Goal: Task Accomplishment & Management: Manage account settings

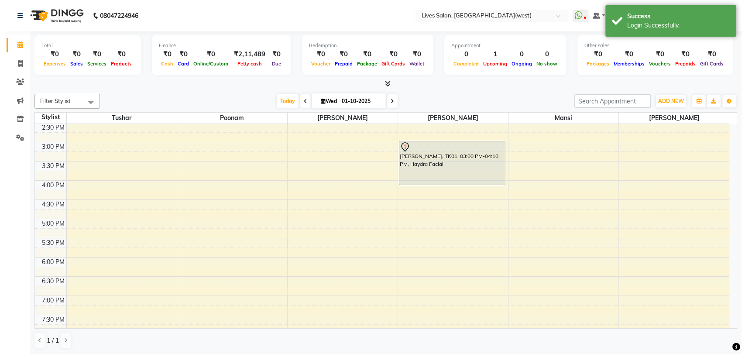
scroll to position [217, 0]
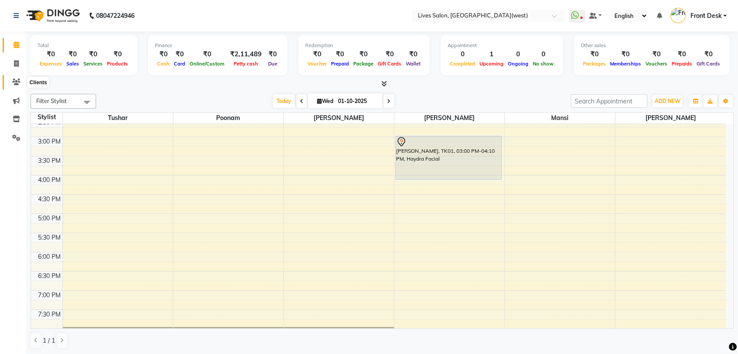
click at [19, 79] on icon at bounding box center [16, 82] width 8 height 7
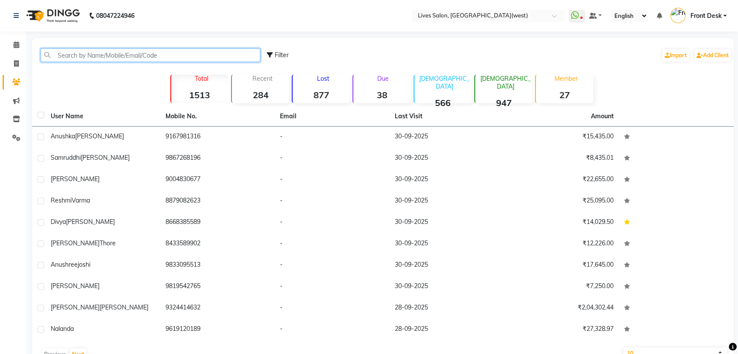
click at [113, 57] on input "text" at bounding box center [151, 55] width 220 height 14
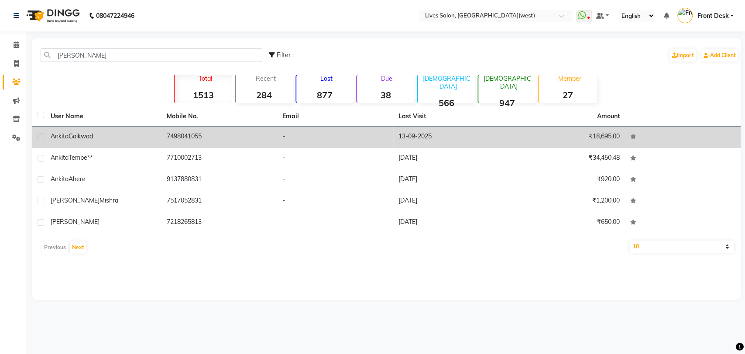
click at [93, 141] on td "[PERSON_NAME]" at bounding box center [103, 137] width 116 height 21
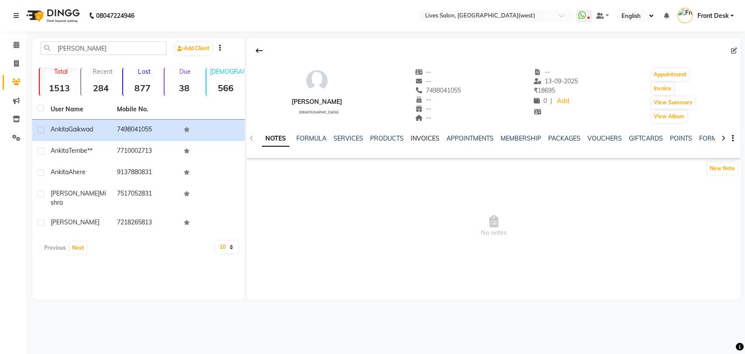
click at [427, 134] on link "INVOICES" at bounding box center [425, 138] width 29 height 8
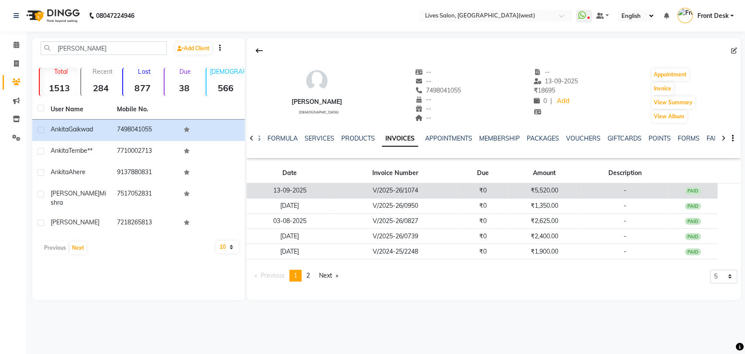
click at [433, 186] on td "V/2025-26/1074" at bounding box center [395, 190] width 125 height 15
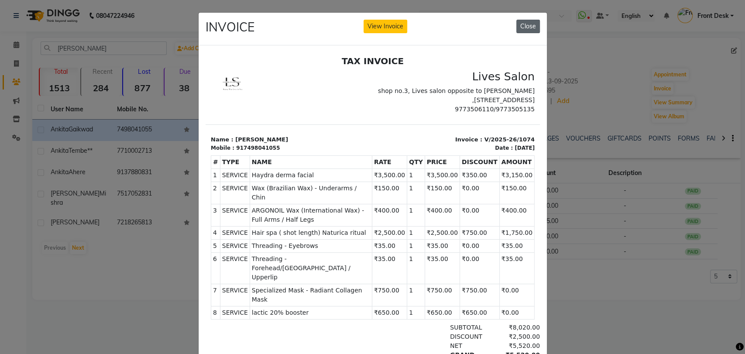
click at [523, 25] on button "Close" at bounding box center [528, 27] width 24 height 14
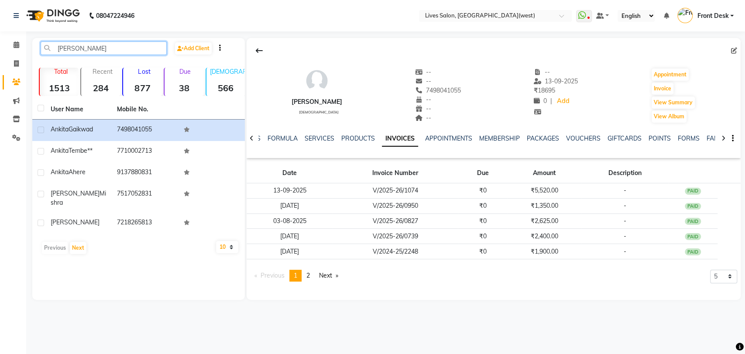
click at [160, 49] on input "[PERSON_NAME]" at bounding box center [104, 48] width 126 height 14
type input "a"
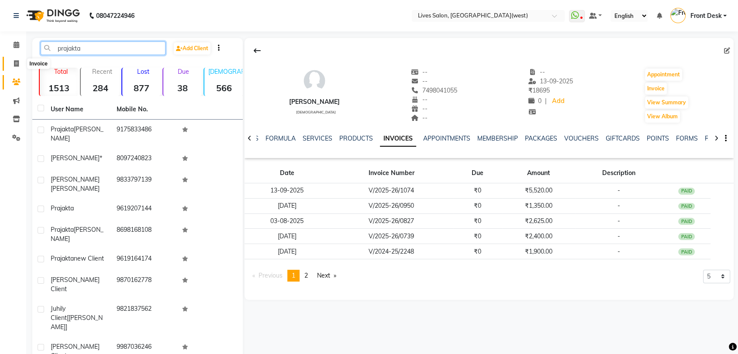
type input "prajakta"
click at [17, 61] on icon at bounding box center [16, 63] width 5 height 7
select select "service"
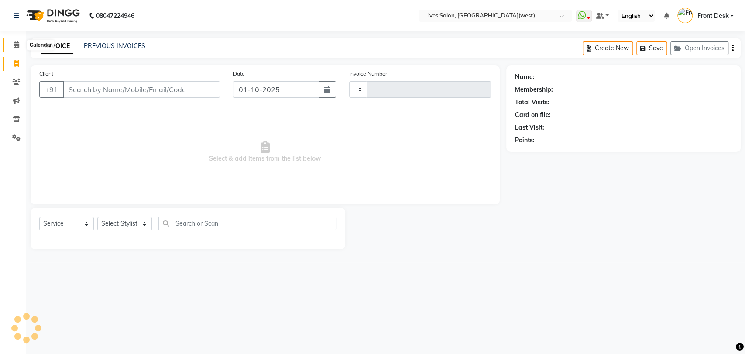
click at [12, 41] on span at bounding box center [16, 45] width 15 height 10
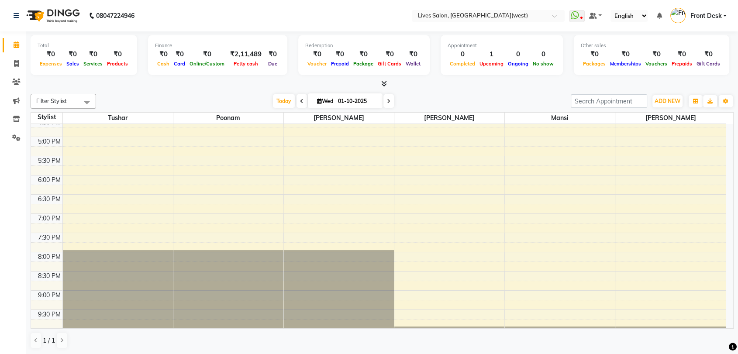
scroll to position [293, 0]
click at [406, 215] on div "9:00 AM 9:30 AM 10:00 AM 10:30 AM 11:00 AM 11:30 AM 12:00 PM 12:30 PM 1:00 PM 1…" at bounding box center [378, 99] width 695 height 537
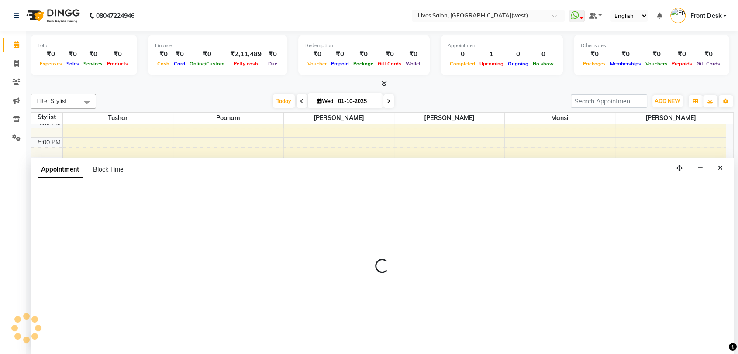
scroll to position [0, 0]
select select "26838"
select select "tentative"
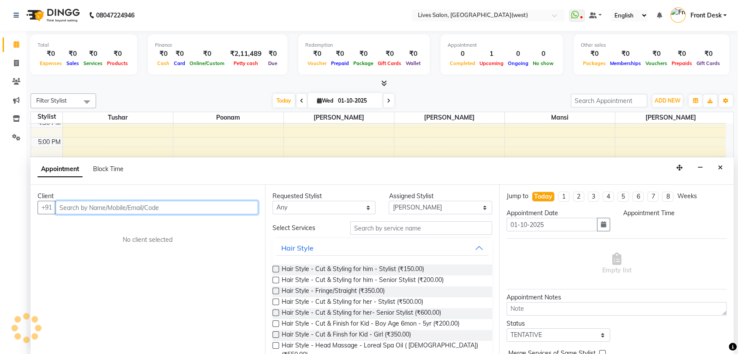
select select "1140"
click at [190, 202] on input "text" at bounding box center [156, 208] width 203 height 14
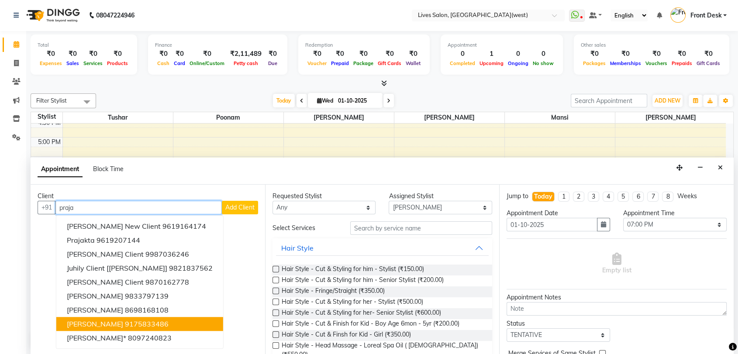
click at [111, 326] on span "[PERSON_NAME]" at bounding box center [95, 324] width 56 height 9
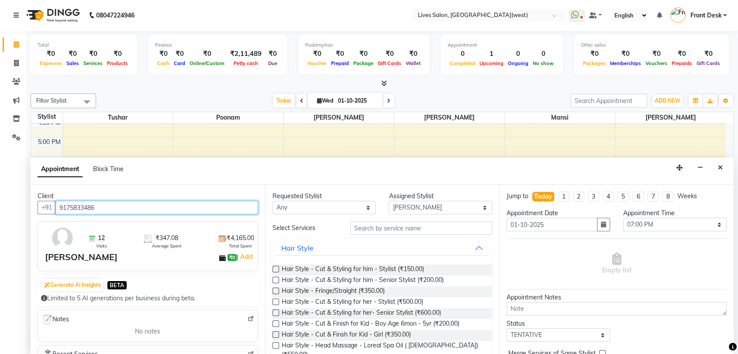
type input "9175833486"
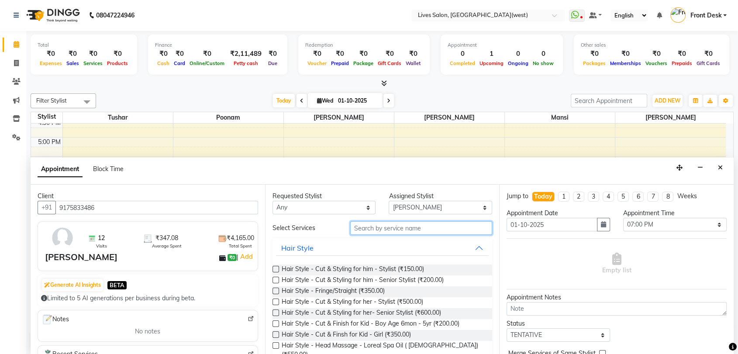
click at [388, 231] on input "text" at bounding box center [421, 228] width 142 height 14
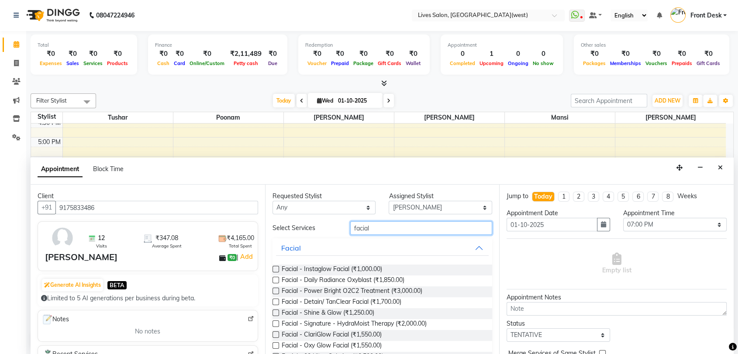
type input "facial"
click at [275, 269] on label at bounding box center [275, 269] width 7 height 7
click at [275, 269] on input "checkbox" at bounding box center [275, 270] width 6 height 6
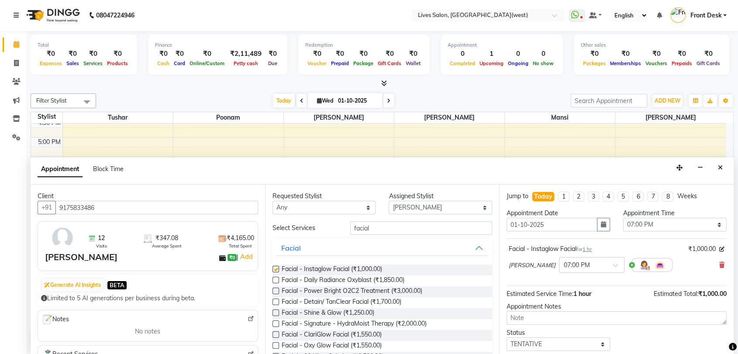
checkbox input "false"
click at [550, 345] on select "Select TENTATIVE CONFIRM CHECK-IN UPCOMING" at bounding box center [557, 344] width 103 height 14
select select "confirm booking"
click at [506, 337] on select "Select TENTATIVE CONFIRM CHECK-IN UPCOMING" at bounding box center [557, 344] width 103 height 14
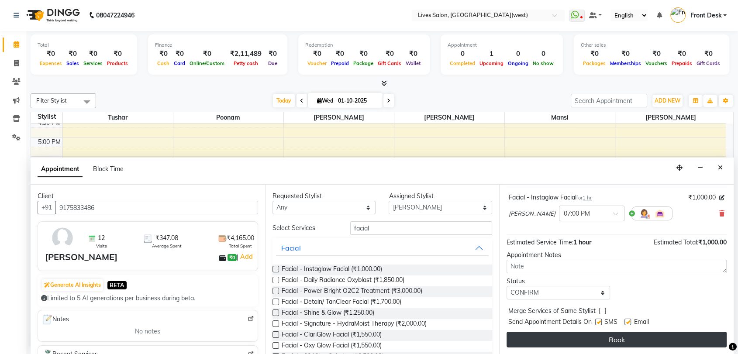
click at [649, 341] on button "Book" at bounding box center [616, 340] width 220 height 16
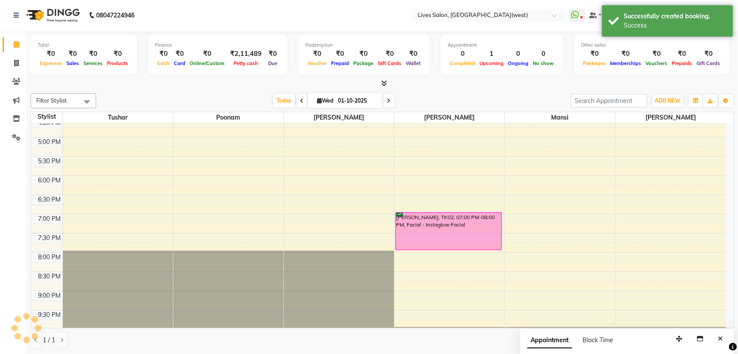
scroll to position [0, 0]
click at [357, 101] on input "01-10-2025" at bounding box center [357, 101] width 44 height 13
select select "10"
select select "2025"
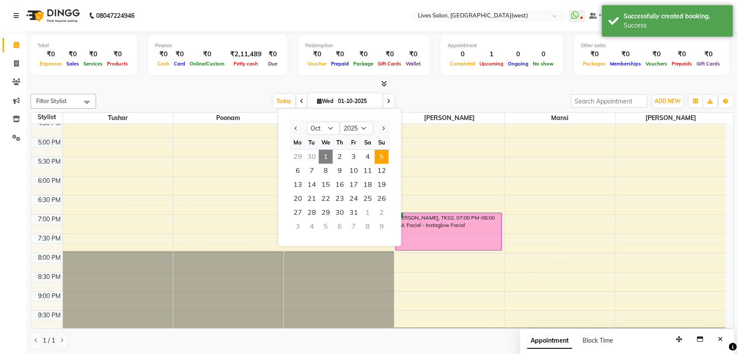
click at [377, 157] on span "5" at bounding box center [382, 157] width 14 height 14
type input "05-10-2025"
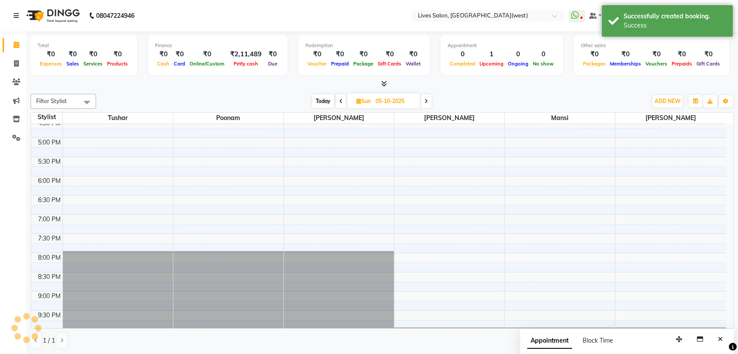
scroll to position [77, 0]
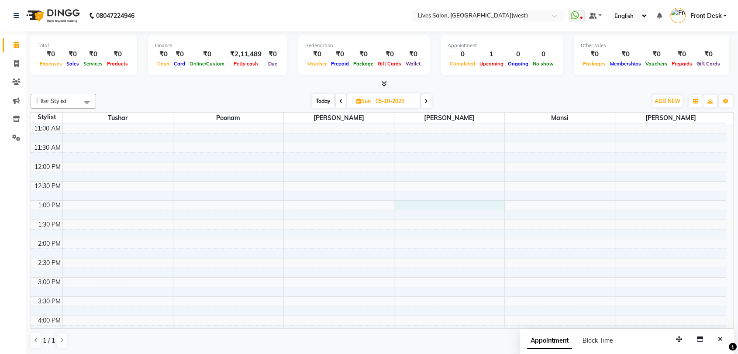
click at [404, 203] on div "9:00 AM 9:30 AM 10:00 AM 10:30 AM 11:00 AM 11:30 AM 12:00 PM 12:30 PM 1:00 PM 1…" at bounding box center [378, 315] width 695 height 537
select select "26838"
select select "tentative"
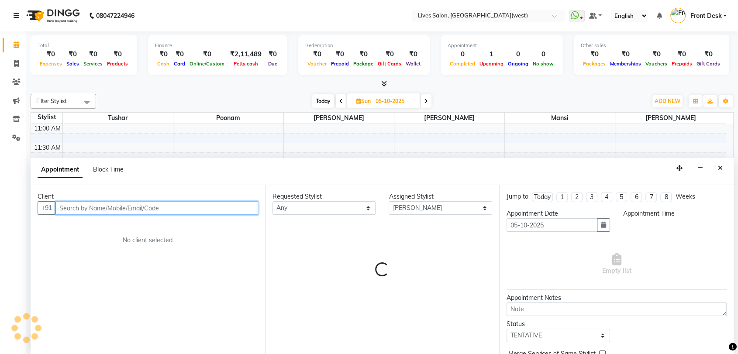
scroll to position [0, 0]
select select "780"
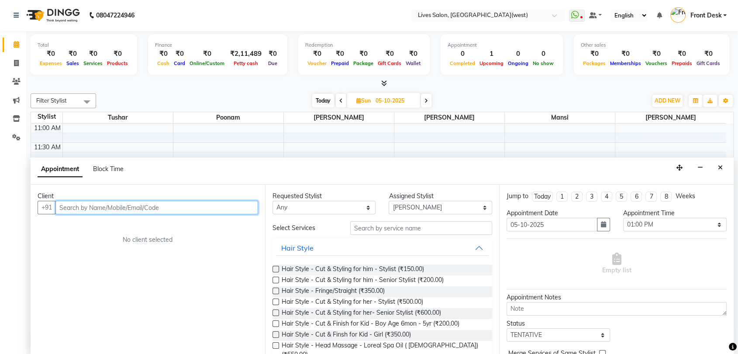
click at [179, 204] on input "text" at bounding box center [156, 208] width 203 height 14
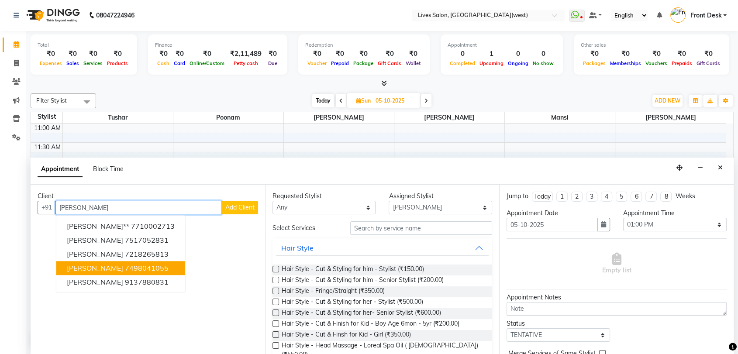
click at [107, 272] on span "[PERSON_NAME]" at bounding box center [95, 268] width 56 height 9
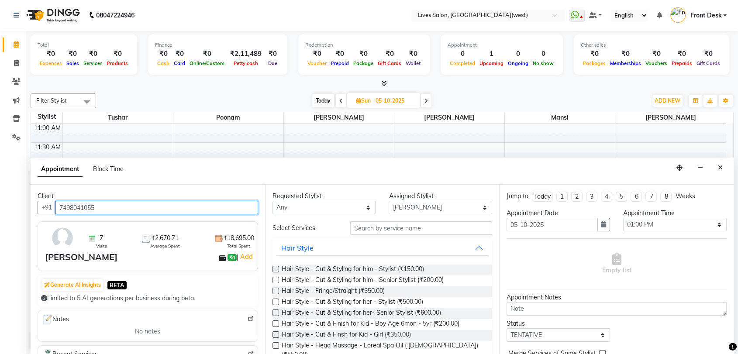
type input "7498041055"
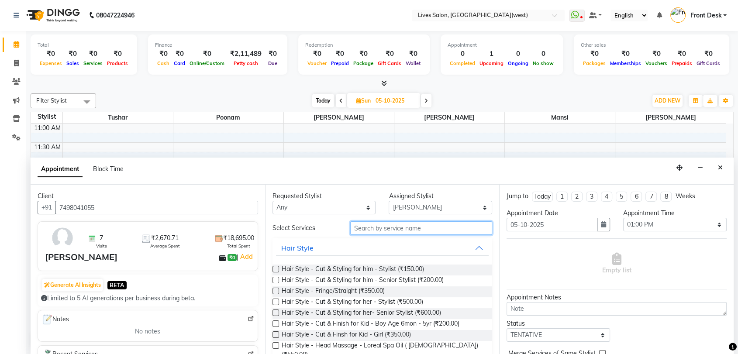
click at [417, 229] on input "text" at bounding box center [421, 228] width 142 height 14
type input "v"
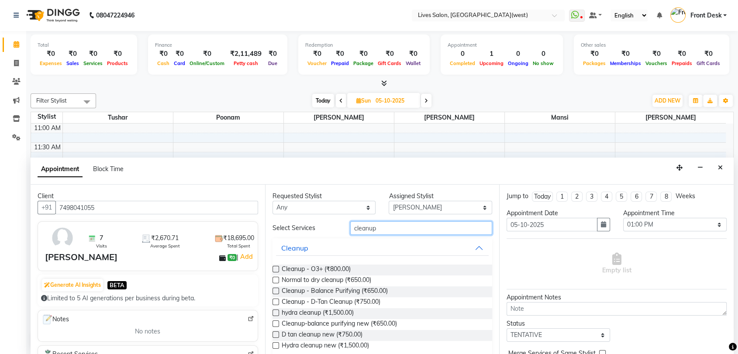
scroll to position [11, 0]
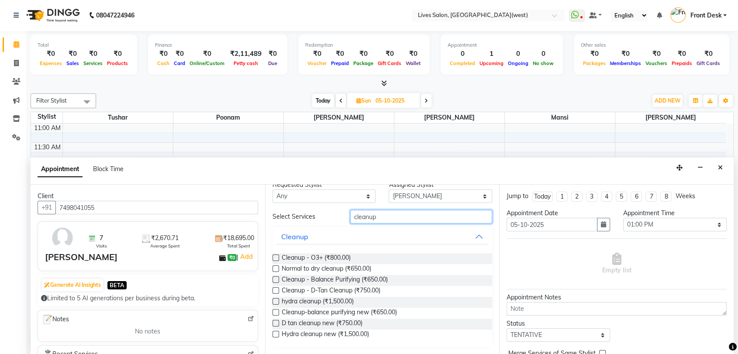
type input "cleanup"
click at [272, 300] on label at bounding box center [275, 301] width 7 height 7
click at [272, 300] on input "checkbox" at bounding box center [275, 302] width 6 height 6
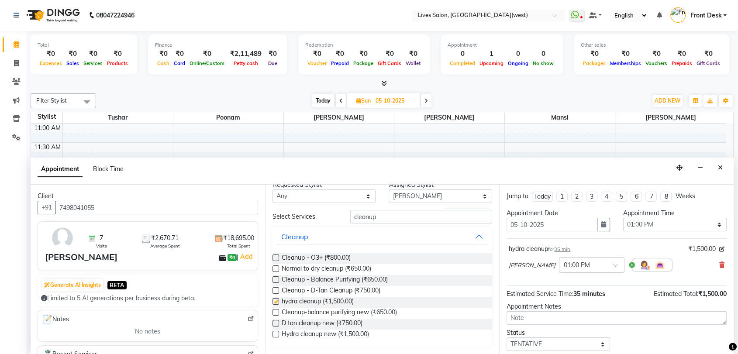
checkbox input "false"
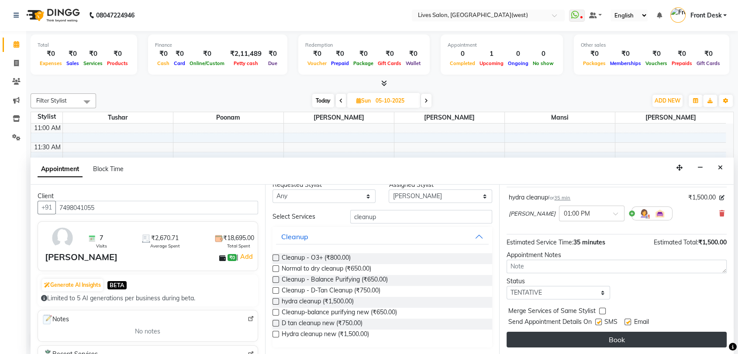
click at [629, 340] on button "Book" at bounding box center [616, 340] width 220 height 16
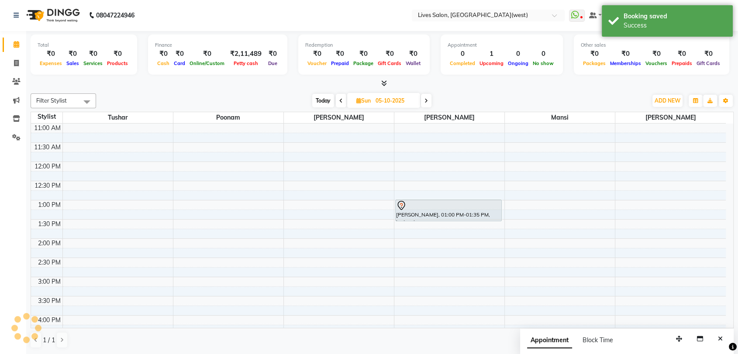
scroll to position [0, 0]
drag, startPoint x: 373, startPoint y: 100, endPoint x: 380, endPoint y: 105, distance: 8.5
click at [380, 105] on input "05-10-2025" at bounding box center [395, 101] width 44 height 13
select select "10"
select select "2025"
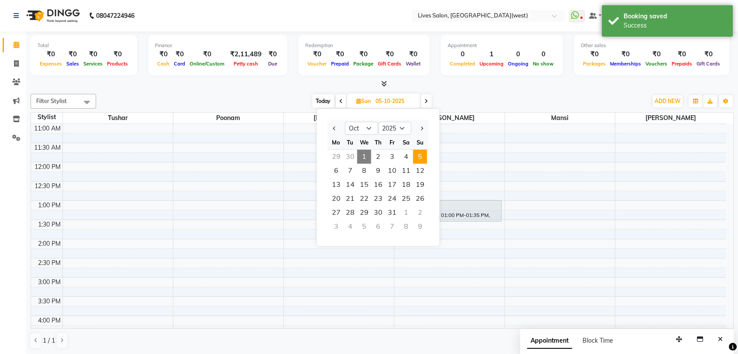
click at [380, 105] on input "05-10-2025" at bounding box center [395, 101] width 44 height 13
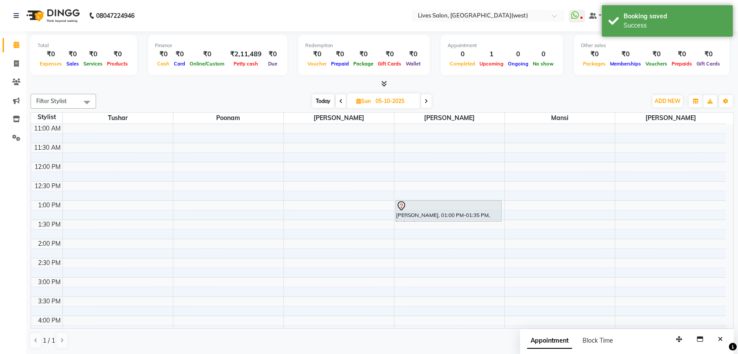
click at [380, 105] on input "05-10-2025" at bounding box center [395, 101] width 44 height 13
select select "10"
select select "2025"
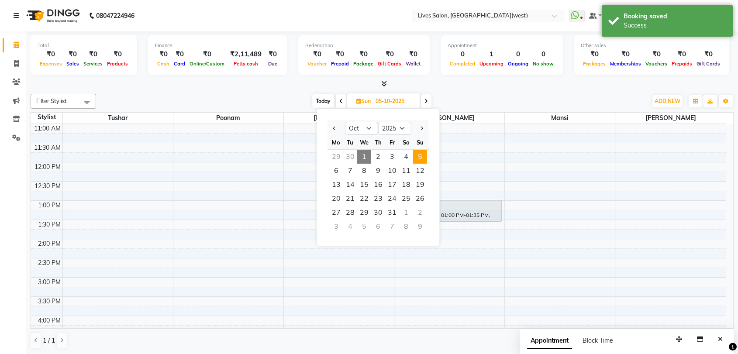
click at [360, 158] on span "1" at bounding box center [364, 157] width 14 height 14
type input "01-10-2025"
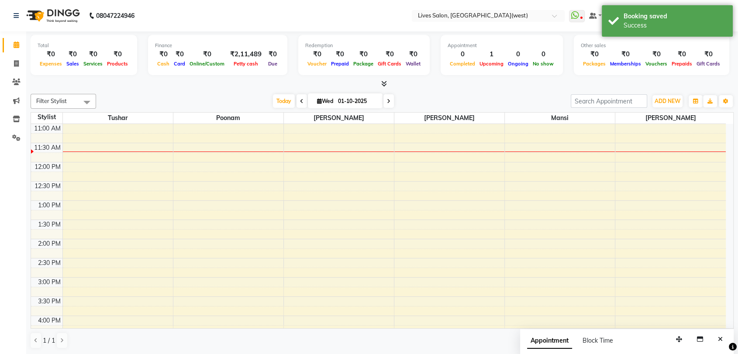
scroll to position [77, 0]
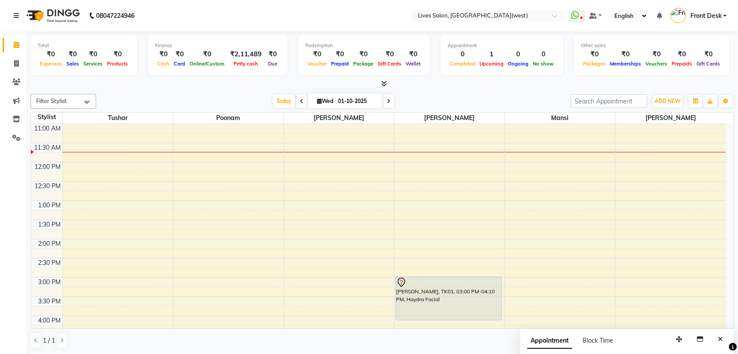
click at [360, 158] on div "9:00 AM 9:30 AM 10:00 AM 10:30 AM 11:00 AM 11:30 AM 12:00 PM 12:30 PM 1:00 PM 1…" at bounding box center [378, 315] width 695 height 537
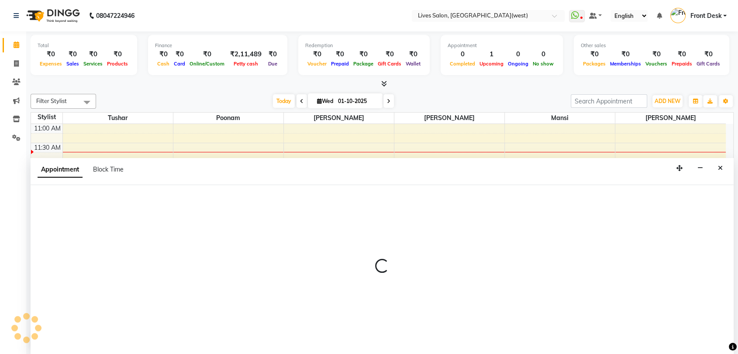
select select "24006"
select select "705"
select select "tentative"
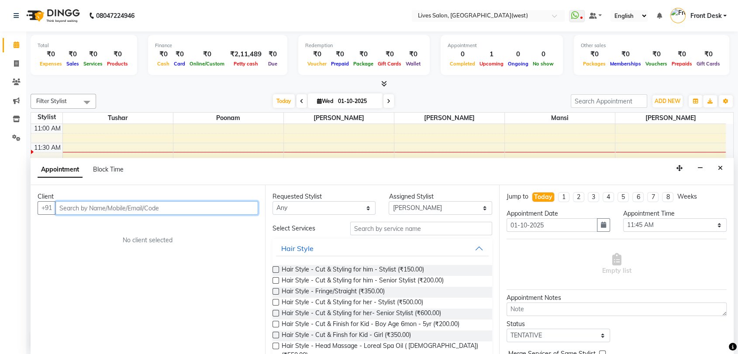
scroll to position [0, 0]
click at [720, 168] on icon "Close" at bounding box center [720, 168] width 5 height 6
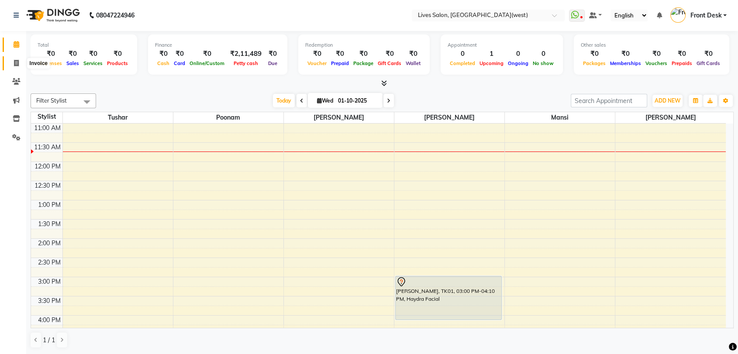
click at [10, 60] on span at bounding box center [16, 63] width 15 height 10
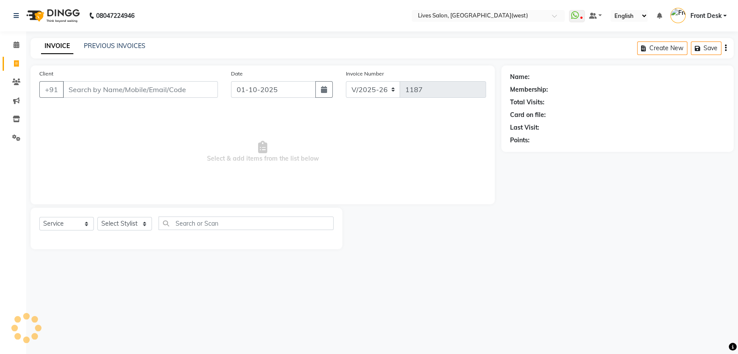
click at [10, 60] on span at bounding box center [16, 64] width 15 height 10
select select "4342"
select select "service"
click at [105, 47] on link "PREVIOUS INVOICES" at bounding box center [115, 46] width 62 height 8
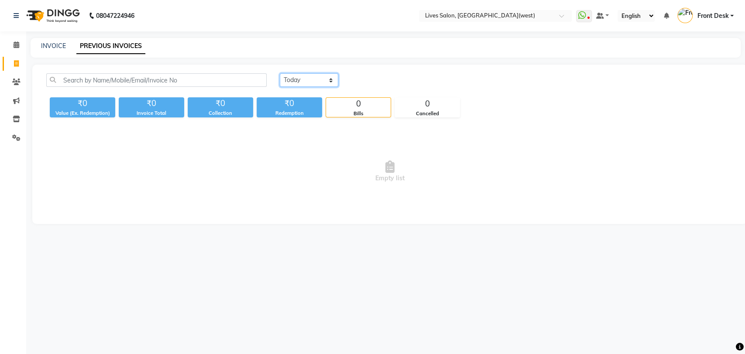
click at [299, 79] on select "[DATE] [DATE] Custom Range" at bounding box center [309, 80] width 58 height 14
select select "[DATE]"
click at [280, 73] on select "[DATE] [DATE] Custom Range" at bounding box center [309, 80] width 58 height 14
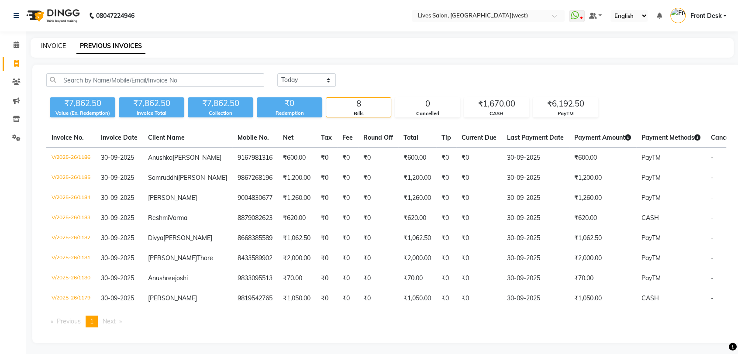
click at [50, 44] on link "INVOICE" at bounding box center [53, 46] width 25 height 8
select select "service"
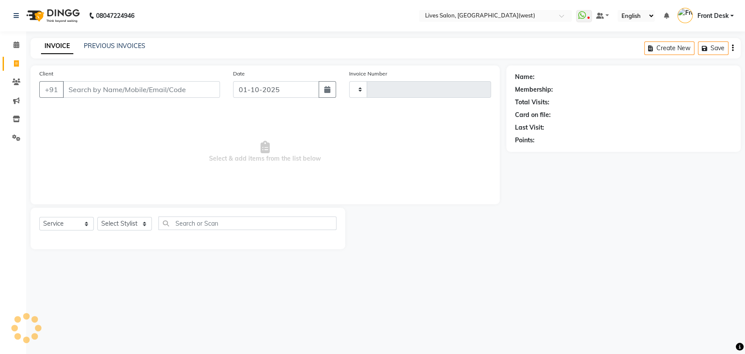
type input "1187"
select select "4342"
click at [18, 45] on icon at bounding box center [17, 44] width 6 height 7
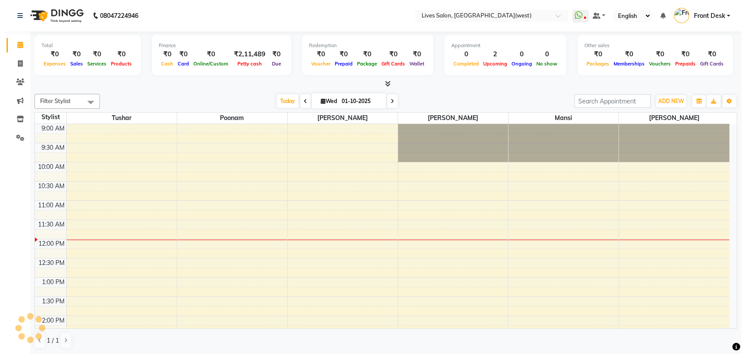
scroll to position [115, 0]
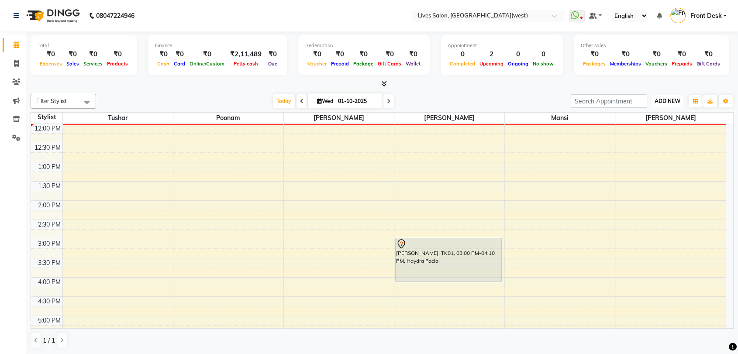
click at [667, 99] on span "ADD NEW" at bounding box center [667, 101] width 26 height 7
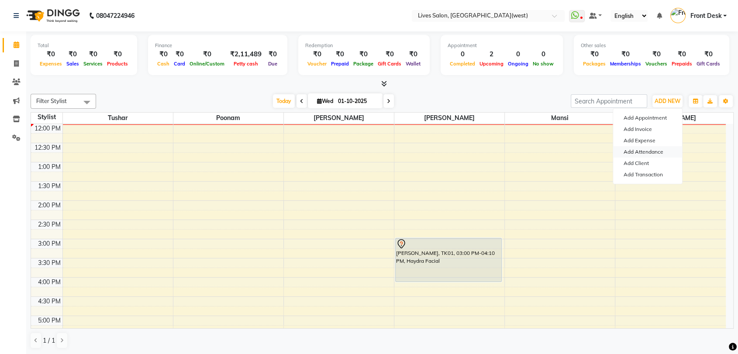
click at [660, 155] on link "Add Attendance" at bounding box center [647, 151] width 69 height 11
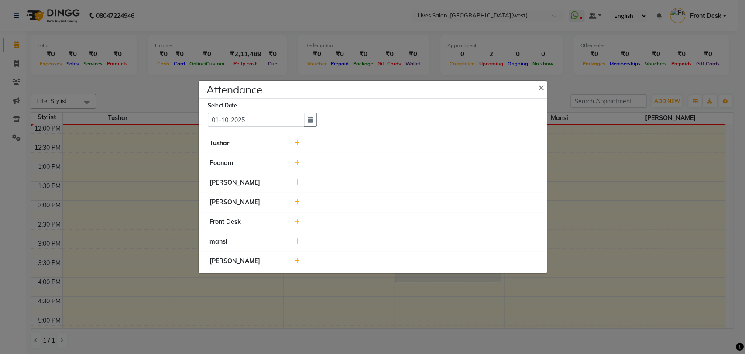
click at [295, 185] on icon at bounding box center [297, 182] width 6 height 6
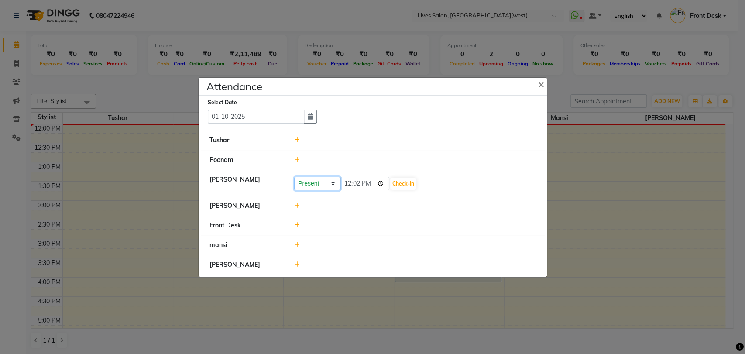
click at [309, 185] on select "Present Absent Late Half Day Weekly Off" at bounding box center [317, 184] width 46 height 14
select select "A"
click at [294, 177] on select "Present Absent Late Half Day Weekly Off" at bounding box center [317, 184] width 46 height 14
click at [351, 181] on button "Save" at bounding box center [349, 184] width 17 height 12
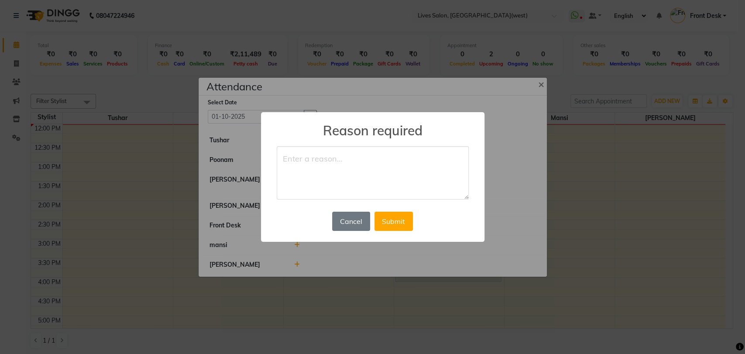
click at [346, 182] on textarea at bounding box center [373, 172] width 192 height 53
type textarea "n"
type textarea "Not feeling well"
click at [389, 227] on button "Submit" at bounding box center [394, 221] width 38 height 19
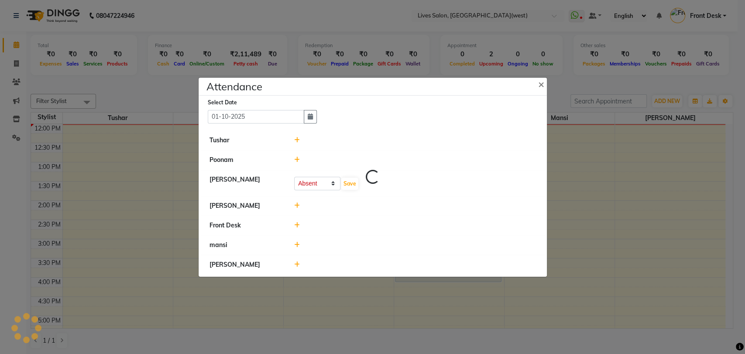
select select "A"
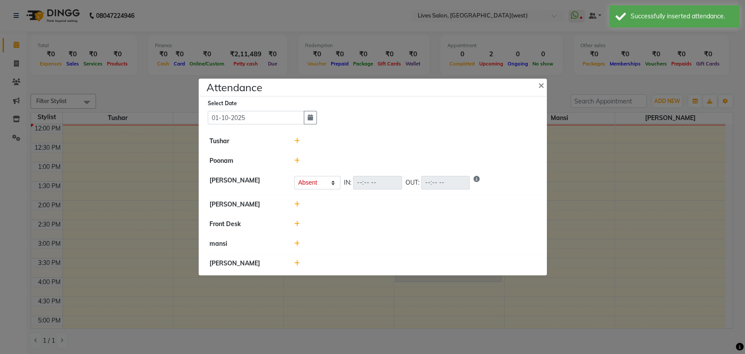
click at [297, 205] on icon at bounding box center [297, 204] width 6 height 6
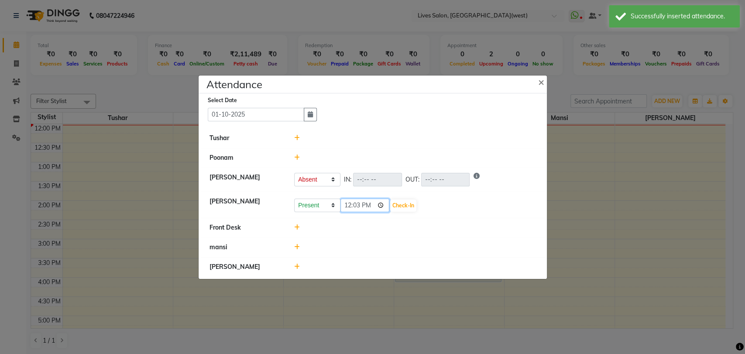
click at [347, 206] on input "12:03" at bounding box center [365, 206] width 49 height 14
type input "10:20"
click at [390, 207] on button "Check-In" at bounding box center [403, 206] width 26 height 12
select select "A"
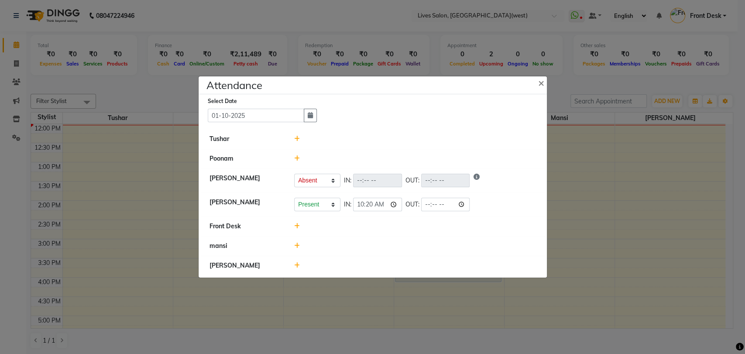
click at [298, 264] on icon at bounding box center [297, 265] width 6 height 6
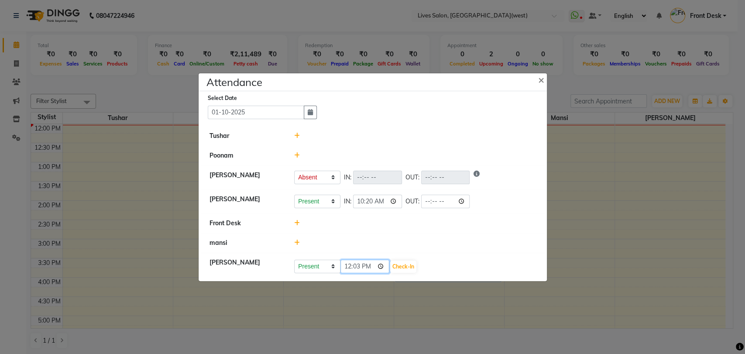
click at [349, 268] on input "12:03" at bounding box center [365, 267] width 49 height 14
type input "10:30"
click at [390, 269] on button "Check-In" at bounding box center [403, 267] width 26 height 12
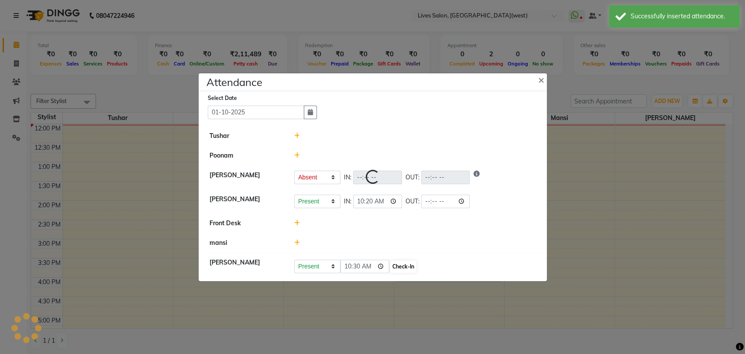
select select "A"
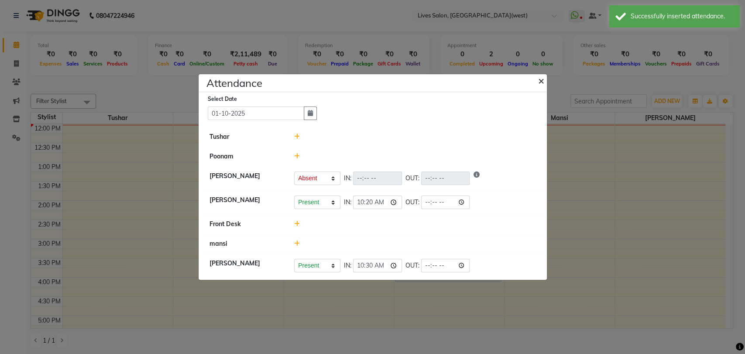
click at [541, 81] on span "×" at bounding box center [541, 80] width 6 height 13
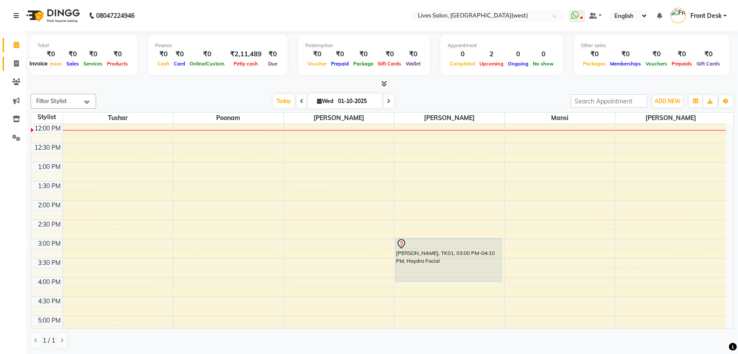
click at [19, 63] on span at bounding box center [16, 64] width 15 height 10
select select "4342"
select select "service"
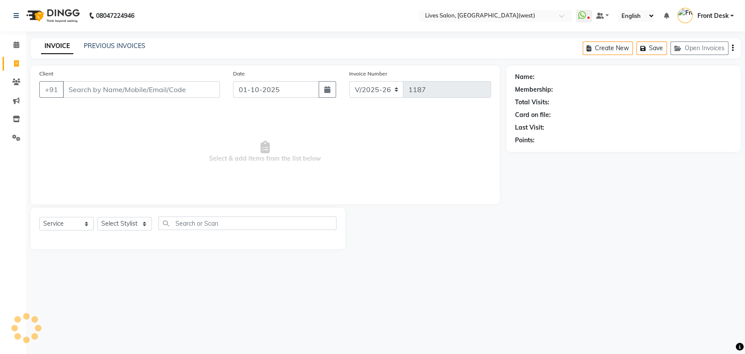
click at [100, 87] on input "Client" at bounding box center [141, 89] width 157 height 17
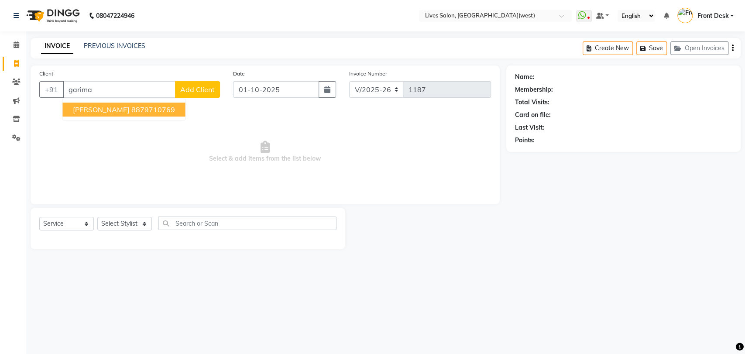
type input "garima"
